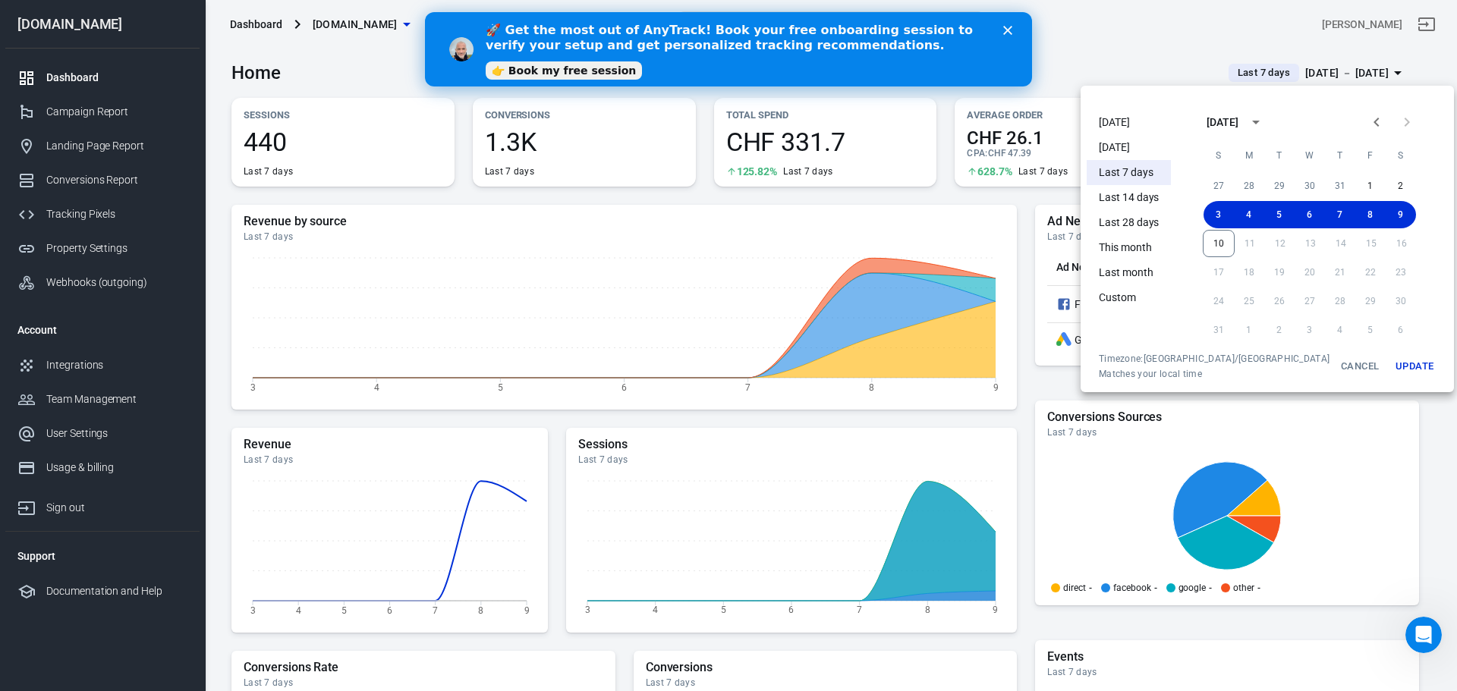
click at [1125, 141] on li "[DATE]" at bounding box center [1129, 147] width 84 height 25
click at [1125, 142] on ul "[DATE] [DATE] Last 7 days Last 14 days Last 28 days This month Last month Custom" at bounding box center [1129, 228] width 84 height 249
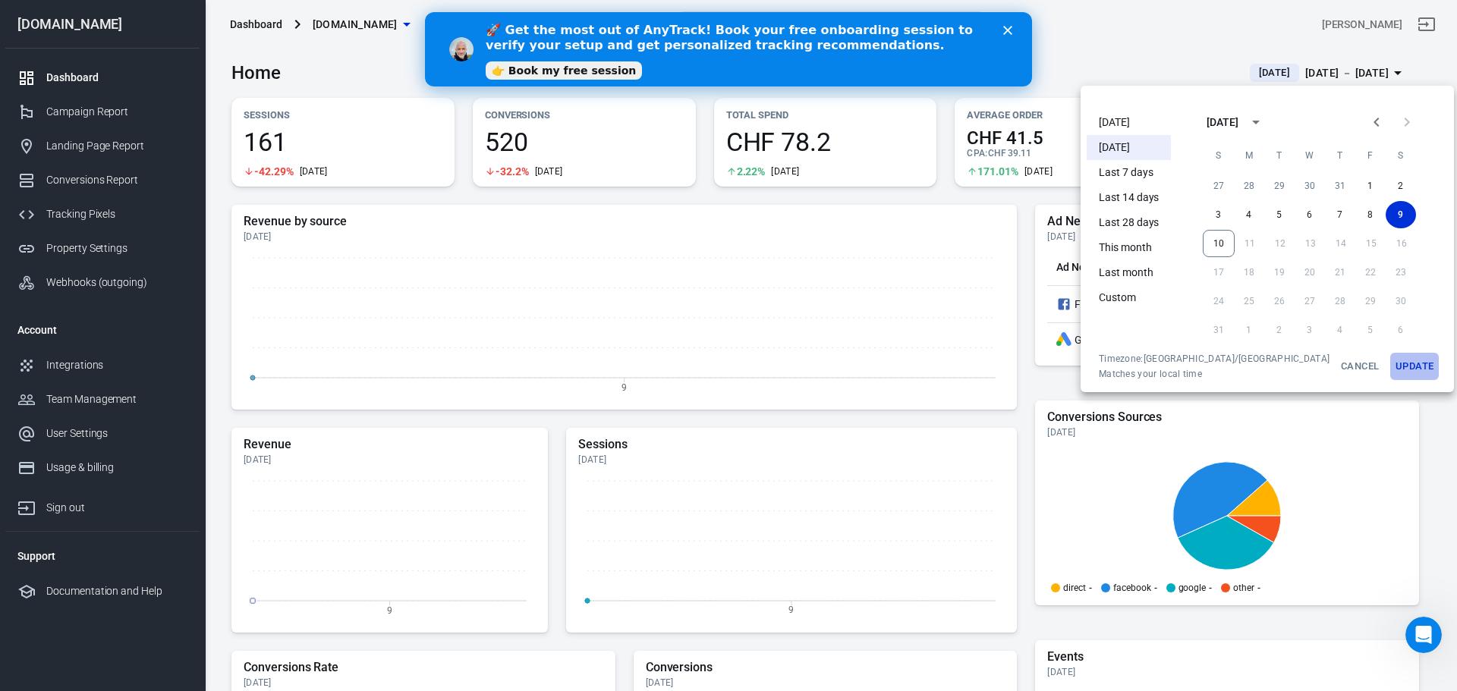
click at [1390, 371] on button "Update" at bounding box center [1414, 366] width 49 height 27
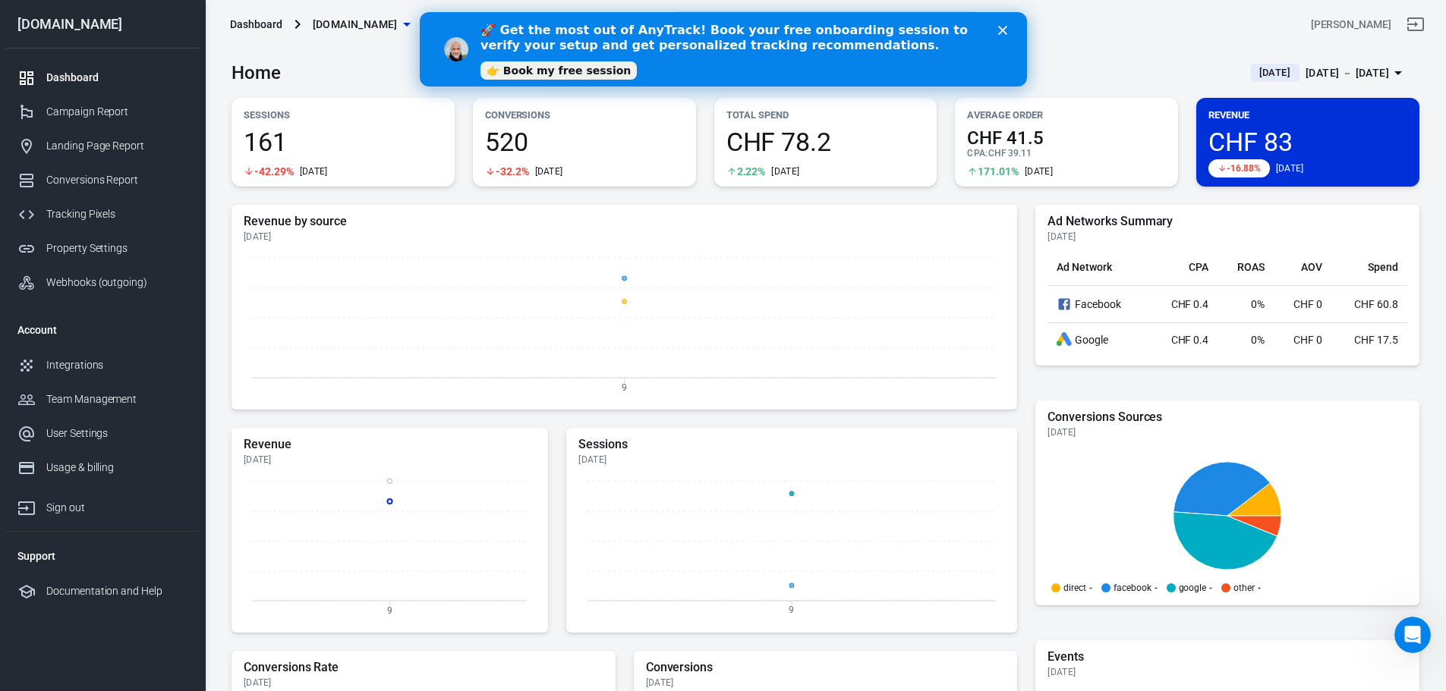
click at [1000, 28] on polygon "Close" at bounding box center [1001, 30] width 9 height 9
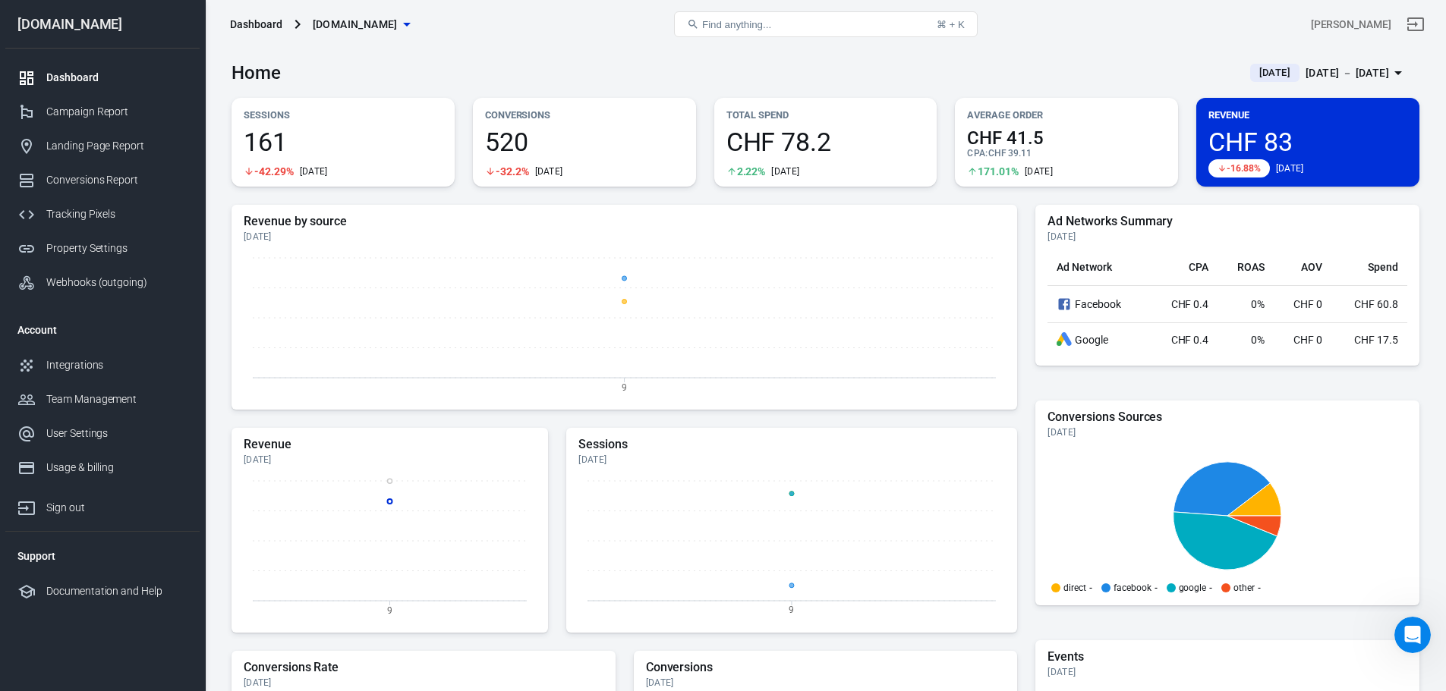
click at [109, 188] on link "Conversions Report" at bounding box center [102, 180] width 194 height 34
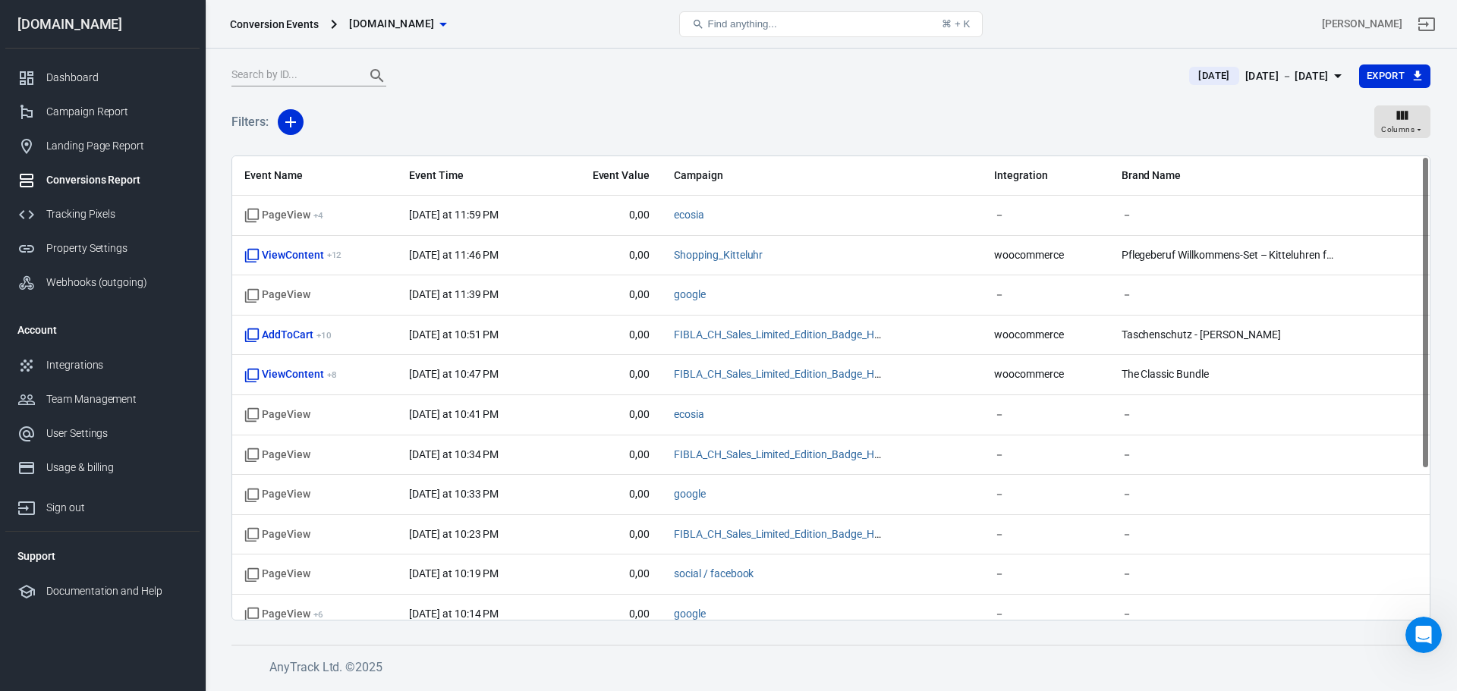
click at [354, 255] on span "ViewContent + 12" at bounding box center [314, 255] width 140 height 15
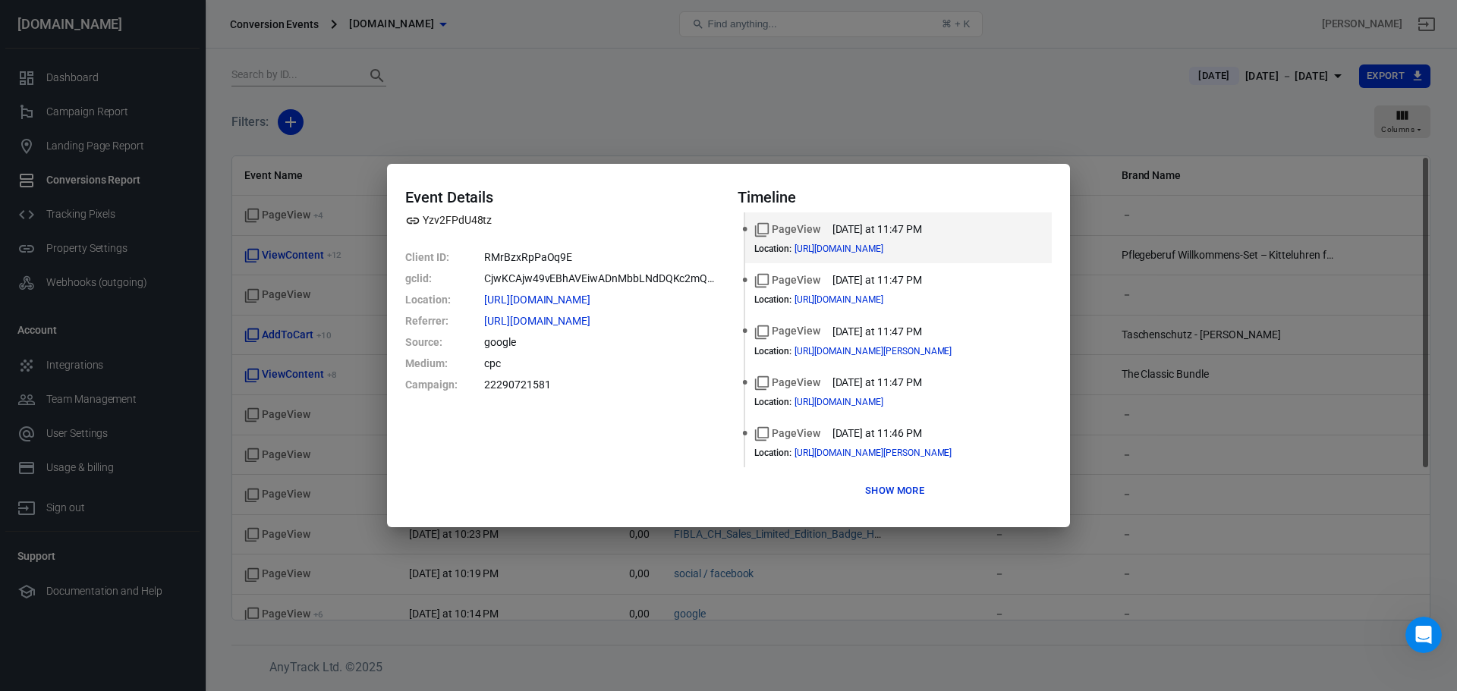
click at [896, 487] on button "Show more" at bounding box center [894, 492] width 67 height 24
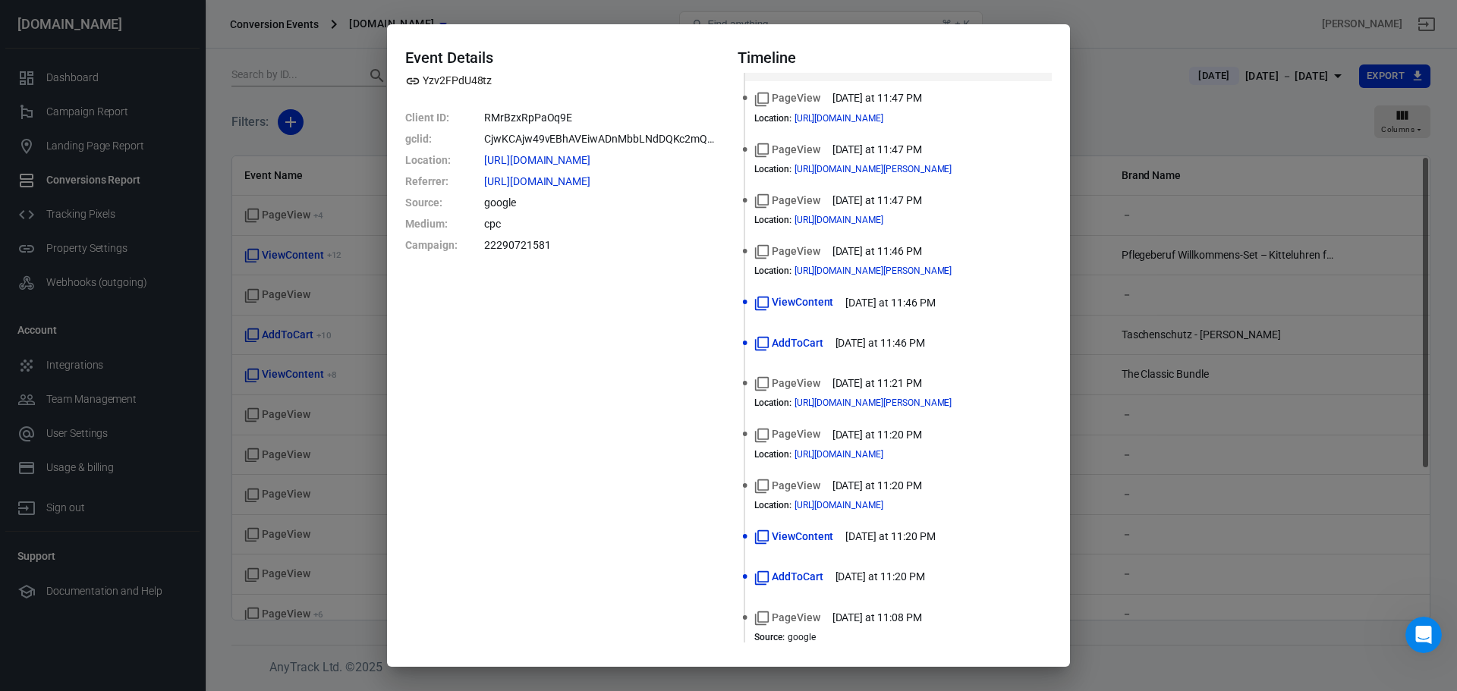
scroll to position [65, 0]
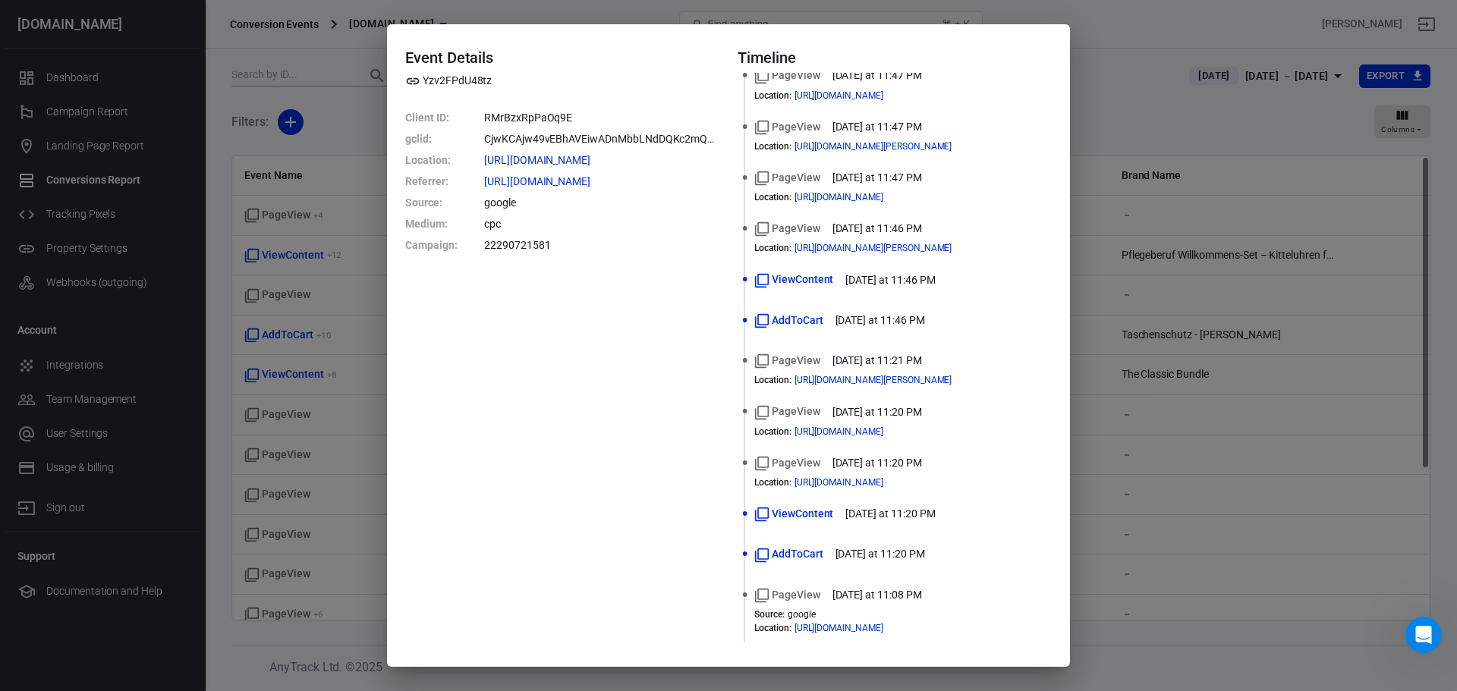
click at [859, 602] on time "[DATE] at 11:08 PM" at bounding box center [878, 595] width 90 height 16
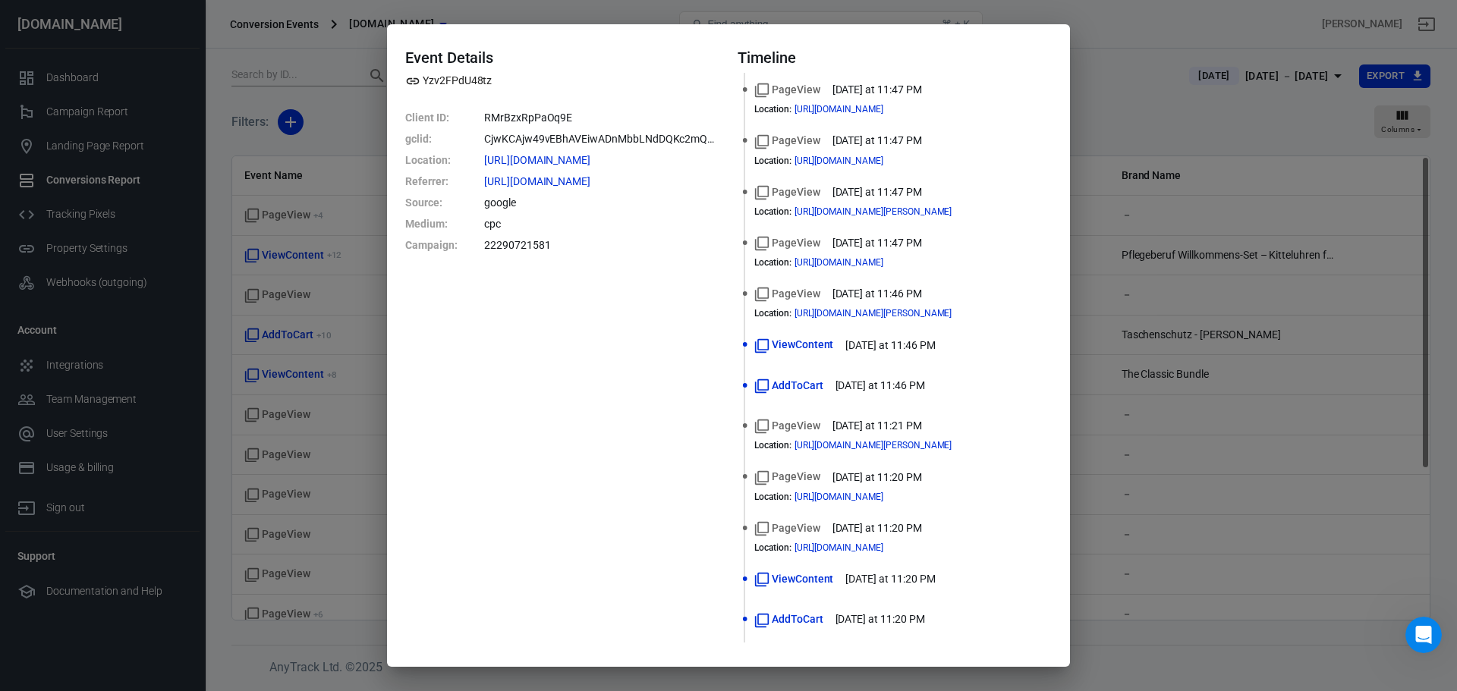
click at [948, 187] on div "PageView [DATE] at 11:47 PM" at bounding box center [898, 192] width 288 height 16
click at [694, 161] on icon at bounding box center [692, 160] width 9 height 9
